Goal: Task Accomplishment & Management: Complete application form

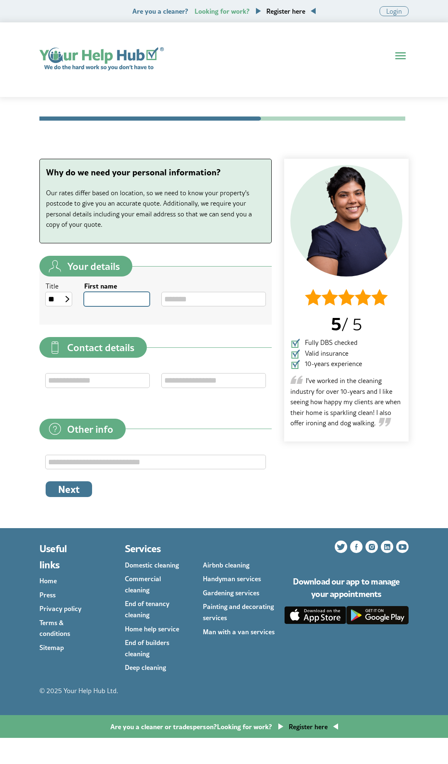
click at [126, 294] on input "First name" at bounding box center [116, 299] width 65 height 14
type input "***"
type input "********"
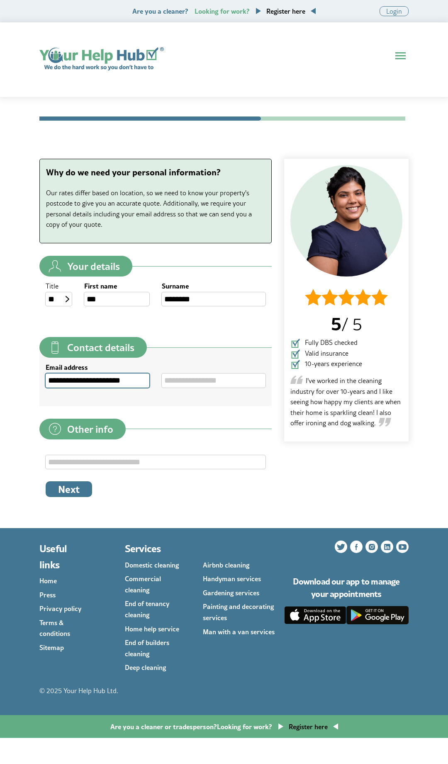
type input "**********"
click at [78, 485] on button "Next" at bounding box center [69, 489] width 46 height 16
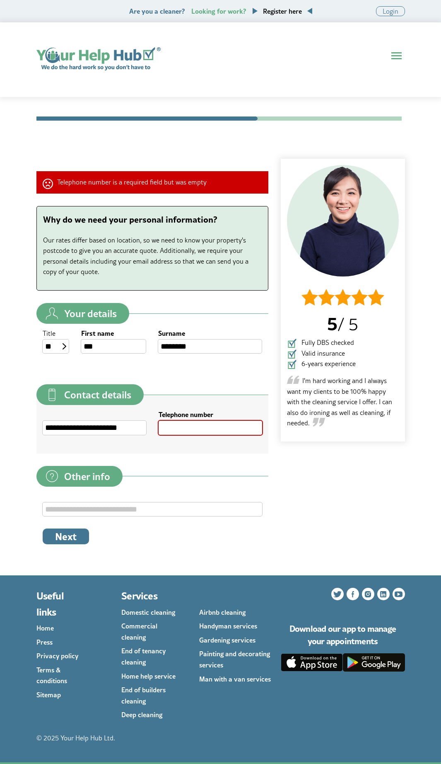
click at [197, 433] on input "Telephone number" at bounding box center [211, 428] width 104 height 14
type input "**********"
click at [76, 536] on button "Next" at bounding box center [66, 536] width 46 height 16
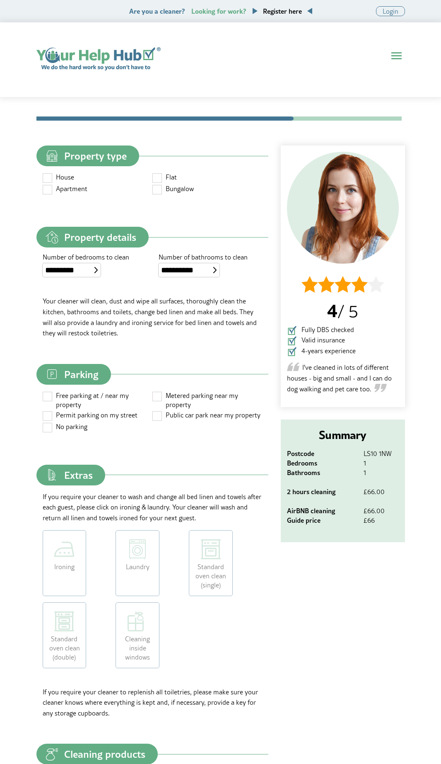
click at [50, 190] on span at bounding box center [48, 189] width 10 height 10
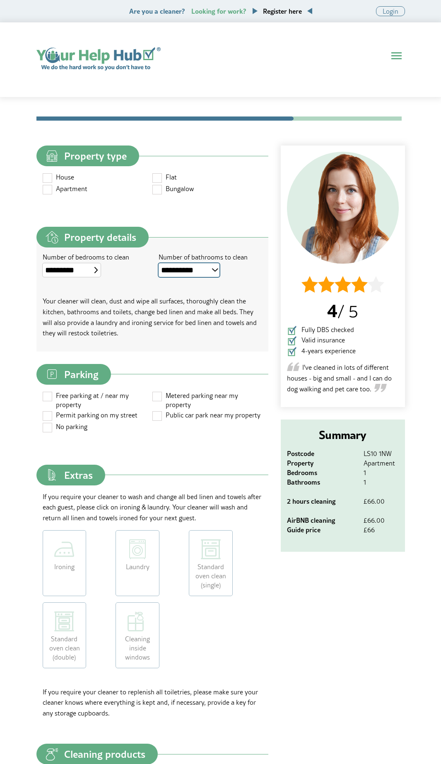
select select "*"
click at [157, 418] on span at bounding box center [158, 415] width 10 height 10
click at [158, 399] on span at bounding box center [158, 396] width 10 height 10
click at [161, 415] on span at bounding box center [158, 415] width 10 height 10
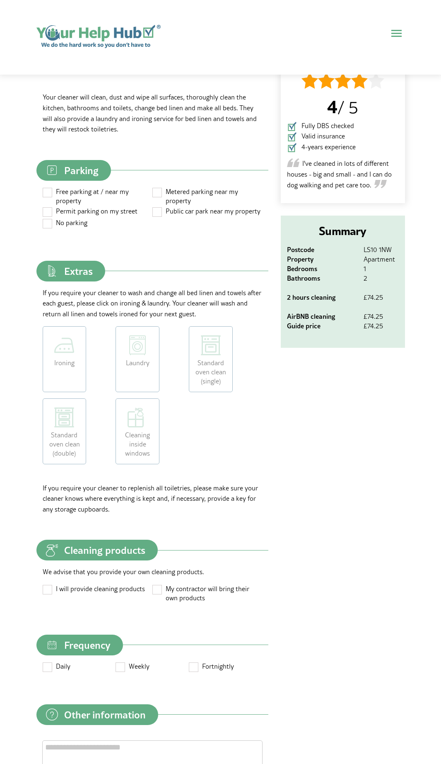
scroll to position [205, 0]
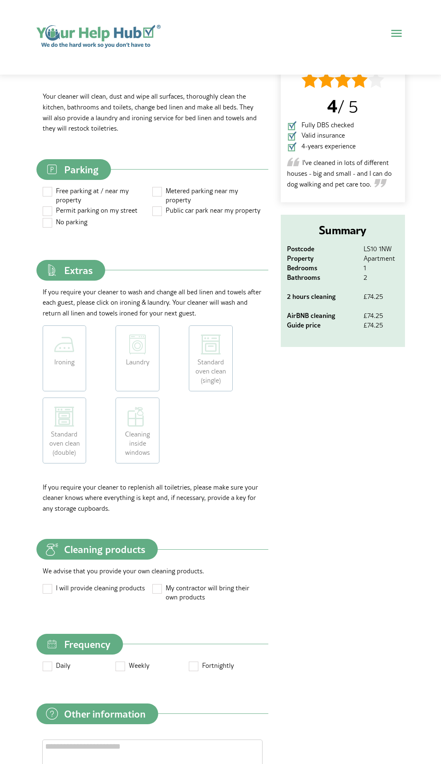
click at [138, 366] on label "Laundry" at bounding box center [138, 358] width 44 height 66
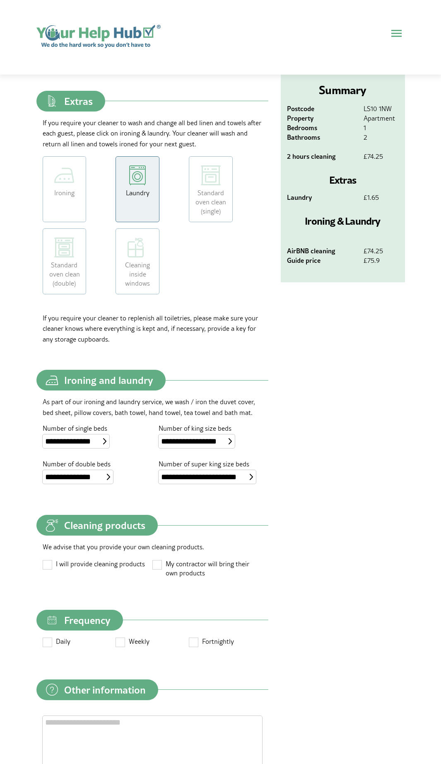
scroll to position [374, 0]
click at [93, 483] on select "**********" at bounding box center [78, 477] width 70 height 14
select select "*"
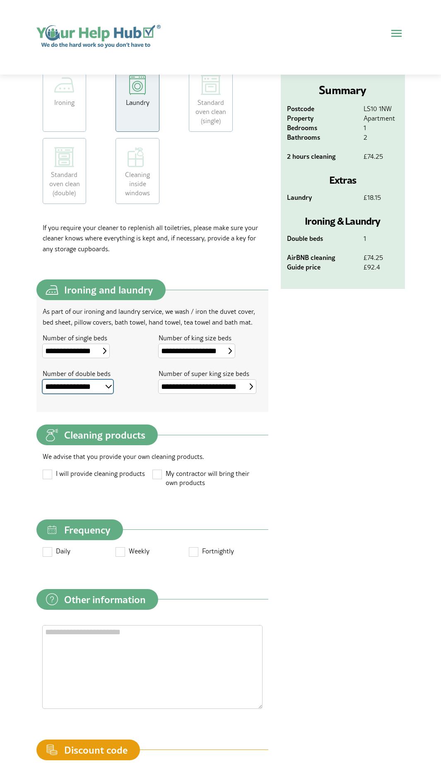
scroll to position [465, 0]
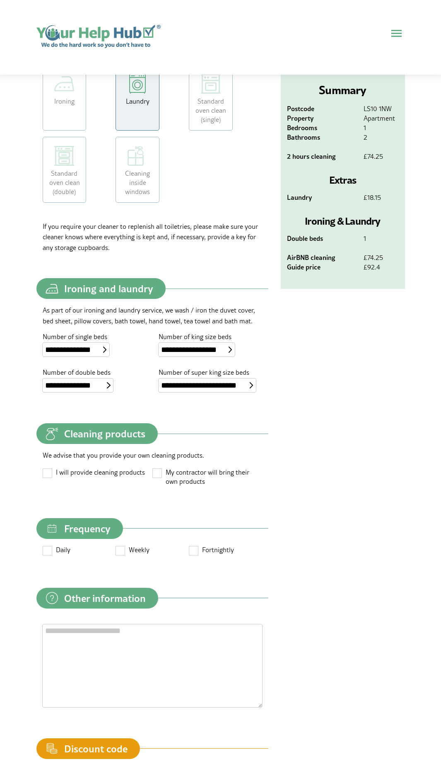
click at [127, 479] on label "I will provide cleaning products" at bounding box center [98, 473] width 110 height 12
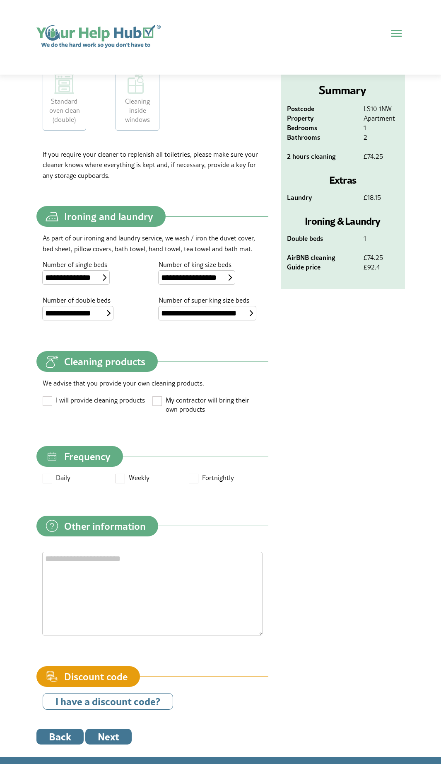
scroll to position [560, 0]
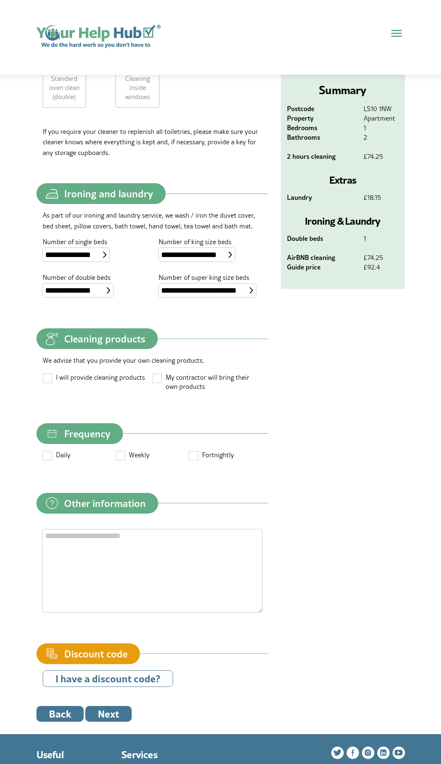
click at [119, 460] on span at bounding box center [121, 455] width 10 height 10
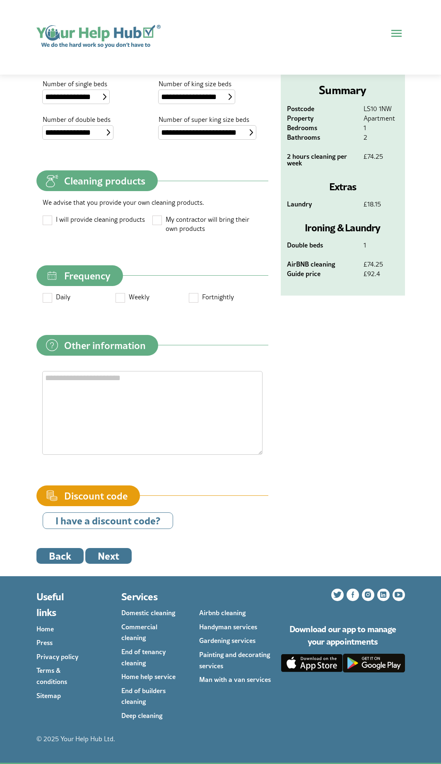
scroll to position [721, 0]
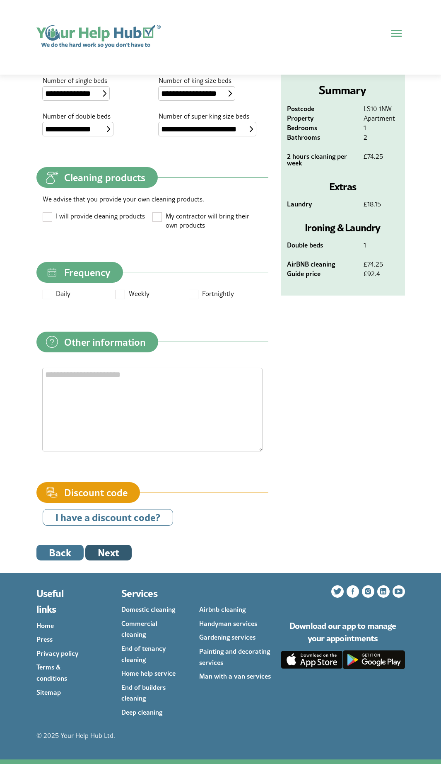
click at [119, 560] on button "Next" at bounding box center [108, 553] width 46 height 16
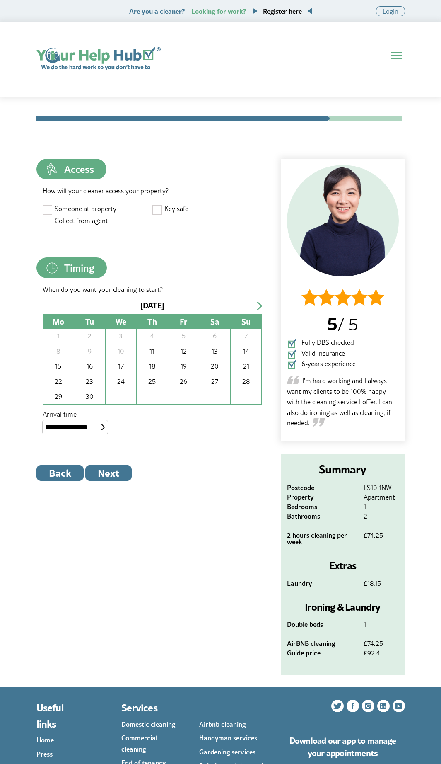
click at [188, 448] on fieldset "Timing When do you want your cleaning to start? September 2025 Mo Tu We Th Fr S…" at bounding box center [152, 354] width 232 height 195
click at [223, 526] on div "Access How will your cleaner access your property? Someone at property Key safe…" at bounding box center [152, 417] width 232 height 516
